Goal: Information Seeking & Learning: Compare options

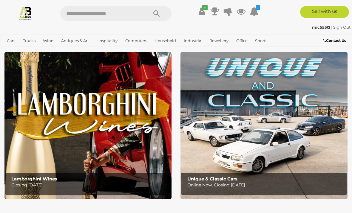
scroll to position [13, 0]
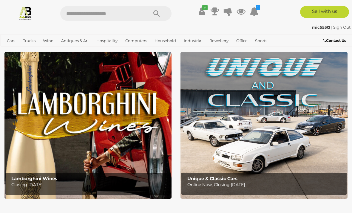
click at [0, 0] on span "Closing [DATE] and [DATE]" at bounding box center [0, 0] width 0 height 0
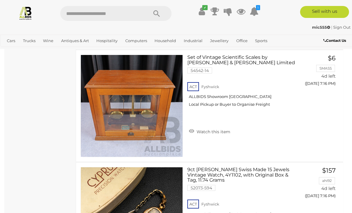
scroll to position [9144, 0]
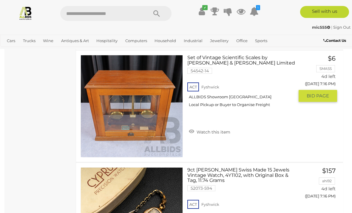
click at [119, 99] on link at bounding box center [132, 106] width 102 height 102
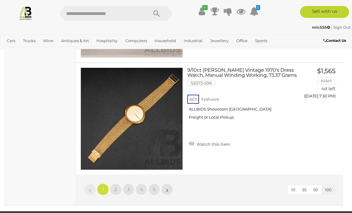
scroll to position [11265, 0]
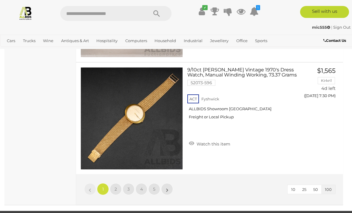
click at [116, 187] on span "2" at bounding box center [116, 188] width 2 height 5
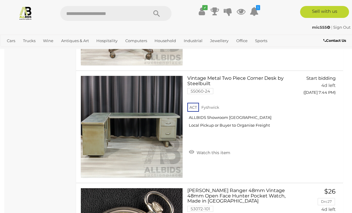
scroll to position [2270, 0]
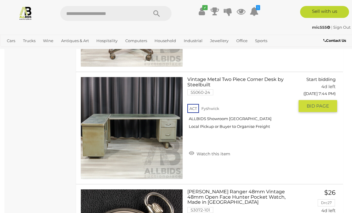
click at [123, 124] on link at bounding box center [132, 128] width 102 height 102
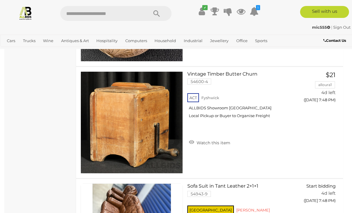
scroll to position [3174, 0]
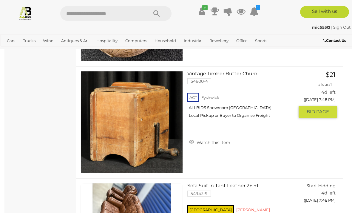
click at [103, 103] on link at bounding box center [132, 122] width 102 height 102
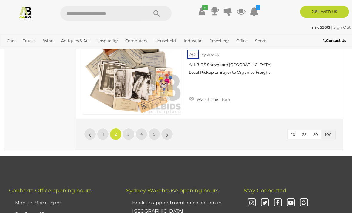
scroll to position [11321, 0]
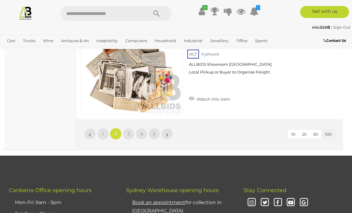
click at [131, 134] on link "3" at bounding box center [129, 134] width 12 height 12
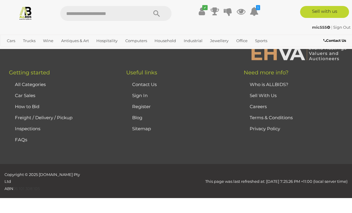
scroll to position [146, 0]
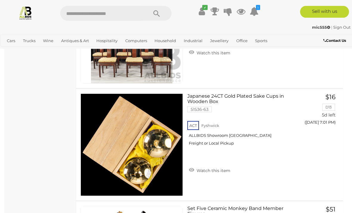
scroll to position [1918, 0]
click at [236, 94] on link "Japanese 24CT Gold Plated Sake Cups in Wooden Box 51536-63 ACT Fyshwick" at bounding box center [243, 122] width 102 height 57
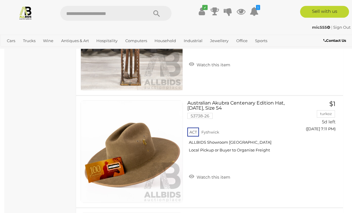
scroll to position [3820, 0]
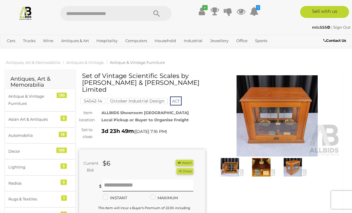
click at [274, 115] on img at bounding box center [277, 115] width 126 height 81
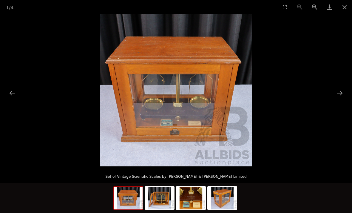
click at [347, 7] on button "Close gallery" at bounding box center [345, 7] width 15 height 14
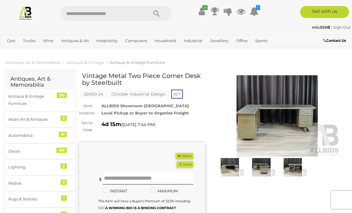
click at [256, 125] on img at bounding box center [277, 115] width 126 height 81
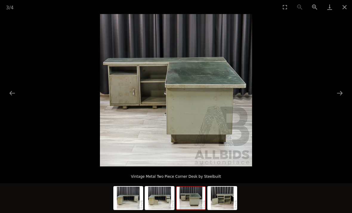
click at [341, 10] on button "Close gallery" at bounding box center [345, 7] width 15 height 14
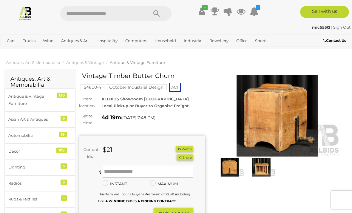
click at [260, 168] on img at bounding box center [261, 167] width 29 height 19
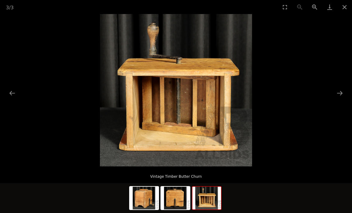
click at [345, 6] on button "Close gallery" at bounding box center [345, 7] width 15 height 14
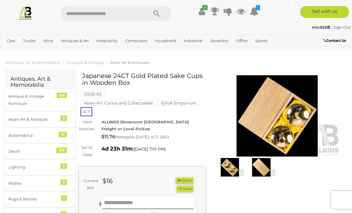
click at [254, 129] on img at bounding box center [277, 115] width 126 height 81
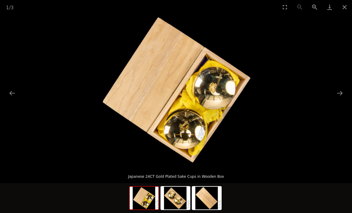
click at [341, 8] on button "Close gallery" at bounding box center [345, 7] width 15 height 14
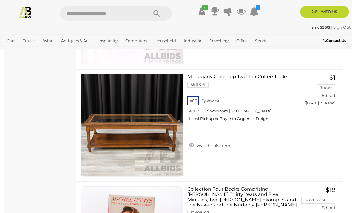
scroll to position [4294, 0]
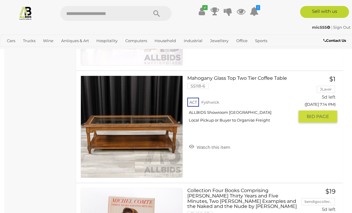
click at [149, 126] on img at bounding box center [132, 127] width 102 height 102
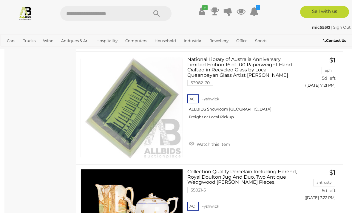
scroll to position [5988, 0]
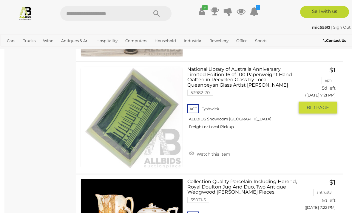
click at [125, 119] on img at bounding box center [132, 118] width 102 height 102
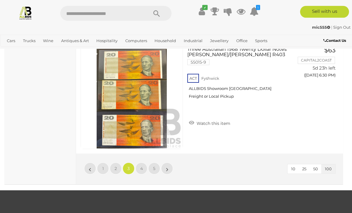
scroll to position [11255, 0]
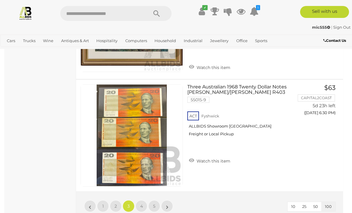
click at [142, 203] on span "4" at bounding box center [141, 205] width 3 height 5
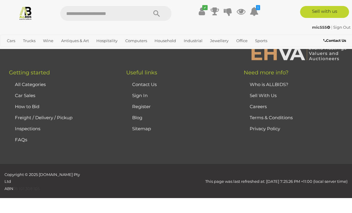
scroll to position [146, 0]
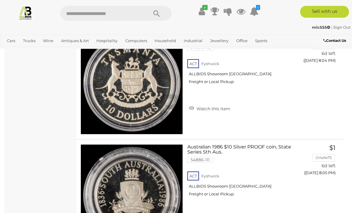
scroll to position [9062, 0]
click at [160, 166] on link at bounding box center [132, 195] width 102 height 102
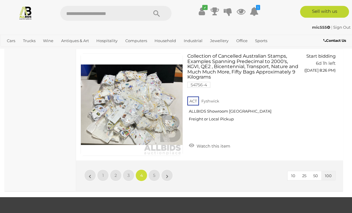
scroll to position [11274, 0]
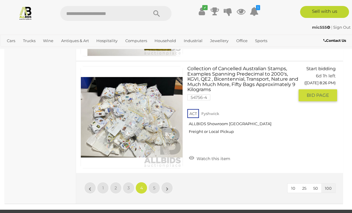
click at [139, 97] on link at bounding box center [132, 117] width 102 height 102
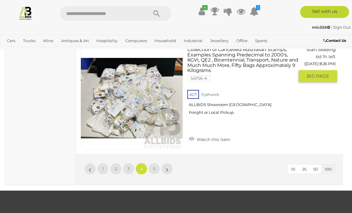
click at [157, 163] on link "5" at bounding box center [154, 169] width 12 height 12
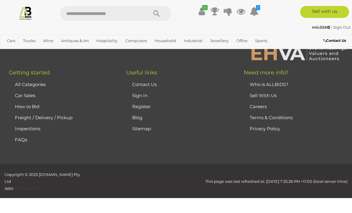
scroll to position [146, 0]
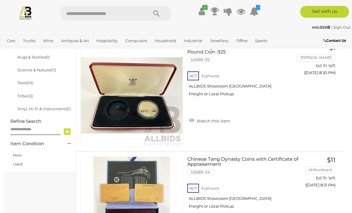
scroll to position [392, 0]
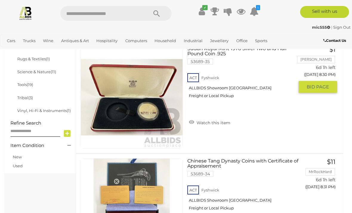
click at [150, 101] on img at bounding box center [132, 97] width 102 height 102
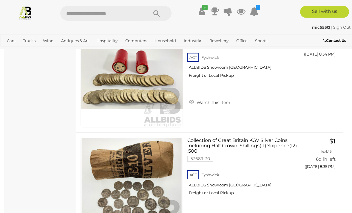
scroll to position [861, 0]
click at [105, 87] on img at bounding box center [132, 77] width 102 height 102
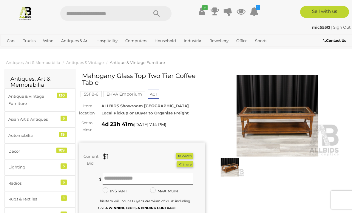
click at [278, 113] on img at bounding box center [277, 115] width 126 height 81
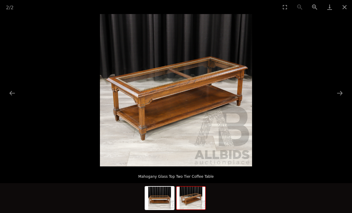
click at [349, 7] on button "Close gallery" at bounding box center [345, 7] width 15 height 14
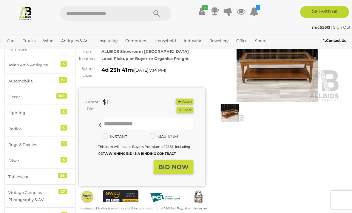
scroll to position [11, 0]
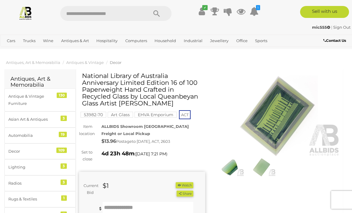
click at [269, 119] on img at bounding box center [277, 115] width 126 height 81
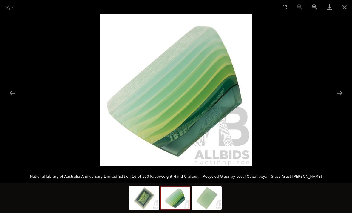
click at [345, 11] on button "Close gallery" at bounding box center [345, 7] width 15 height 14
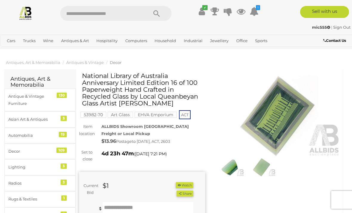
click at [262, 161] on img at bounding box center [261, 167] width 29 height 19
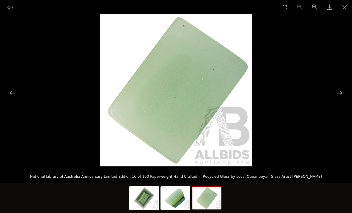
click at [343, 91] on button "Next slide" at bounding box center [340, 93] width 13 height 12
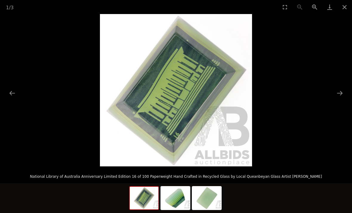
click at [333, 96] on picture at bounding box center [176, 90] width 352 height 152
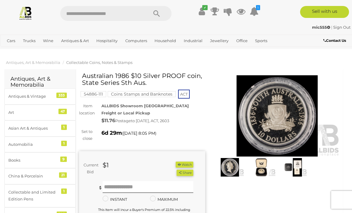
click at [235, 166] on img at bounding box center [230, 167] width 29 height 19
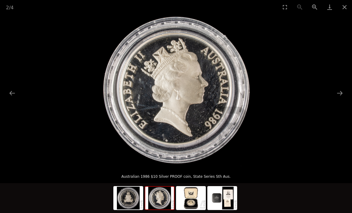
click at [347, 91] on picture at bounding box center [176, 90] width 352 height 152
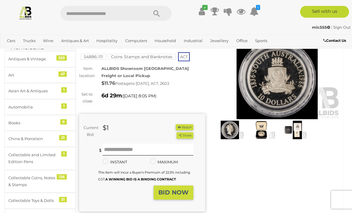
scroll to position [7, 0]
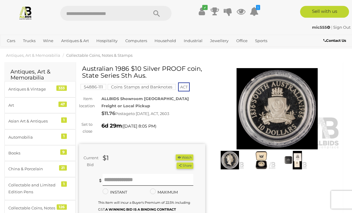
click at [294, 161] on img at bounding box center [293, 160] width 29 height 19
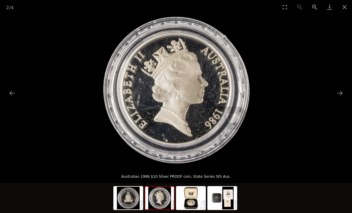
click at [344, 8] on button "Close gallery" at bounding box center [345, 7] width 15 height 14
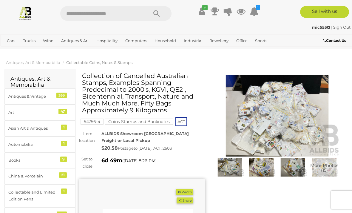
click at [265, 117] on img at bounding box center [277, 115] width 126 height 81
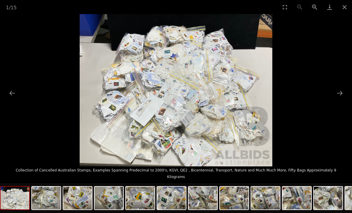
click at [338, 97] on button "Next slide" at bounding box center [340, 93] width 13 height 12
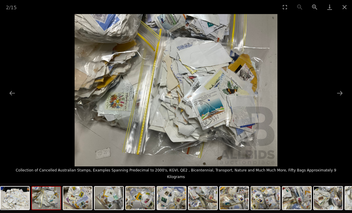
click at [344, 94] on button "Next slide" at bounding box center [340, 93] width 13 height 12
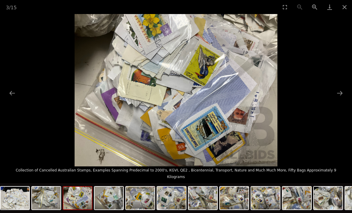
click at [341, 94] on button "Next slide" at bounding box center [340, 93] width 13 height 12
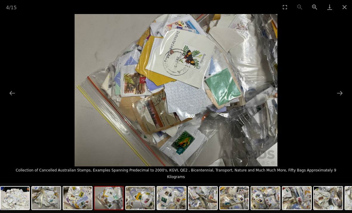
click at [343, 11] on button "Close gallery" at bounding box center [345, 7] width 15 height 14
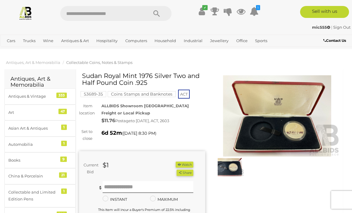
click at [291, 129] on img at bounding box center [277, 115] width 126 height 81
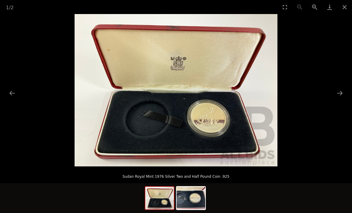
click at [343, 6] on button "Close gallery" at bounding box center [345, 7] width 15 height 14
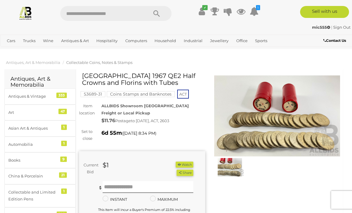
click at [254, 145] on img at bounding box center [277, 115] width 126 height 81
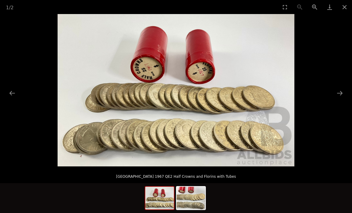
click at [344, 6] on button "Close gallery" at bounding box center [345, 7] width 15 height 14
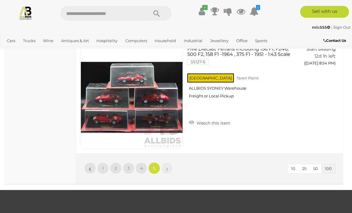
scroll to position [8602, 0]
